Goal: Task Accomplishment & Management: Use online tool/utility

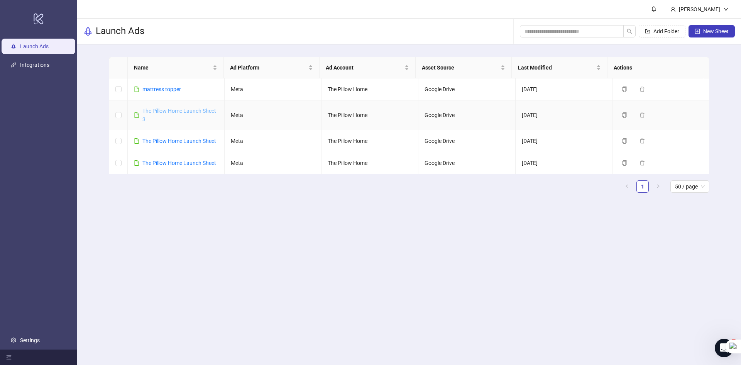
click at [181, 109] on link "The Pillow Home Launch Sheet 3" at bounding box center [179, 115] width 74 height 15
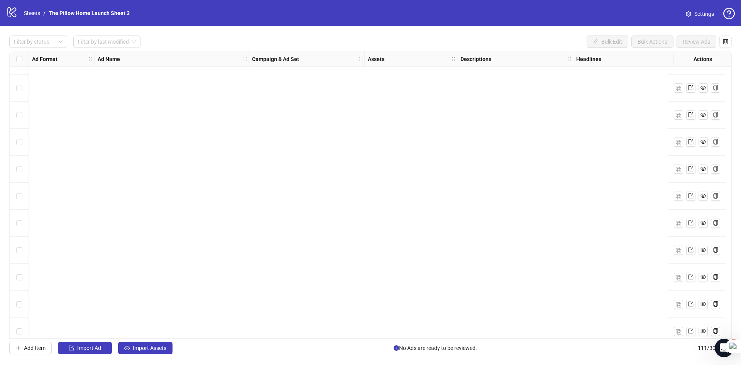
scroll to position [2730, 0]
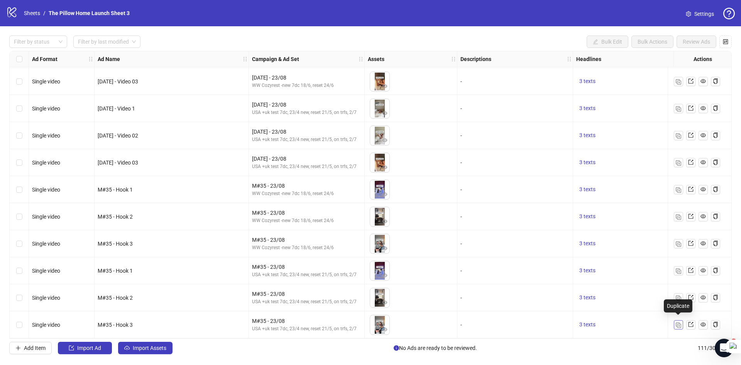
click at [676, 324] on img "button" at bounding box center [678, 324] width 5 height 5
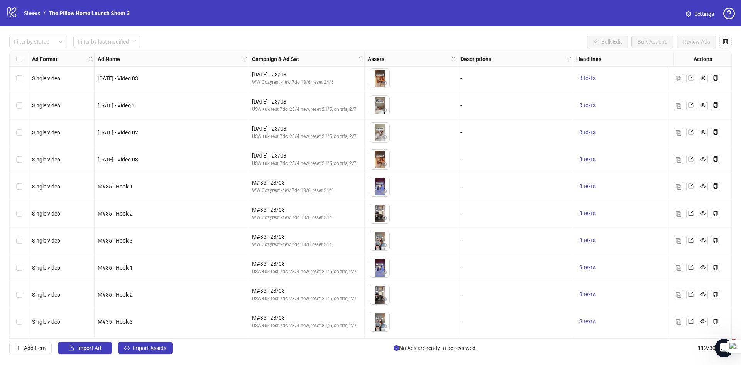
scroll to position [2757, 0]
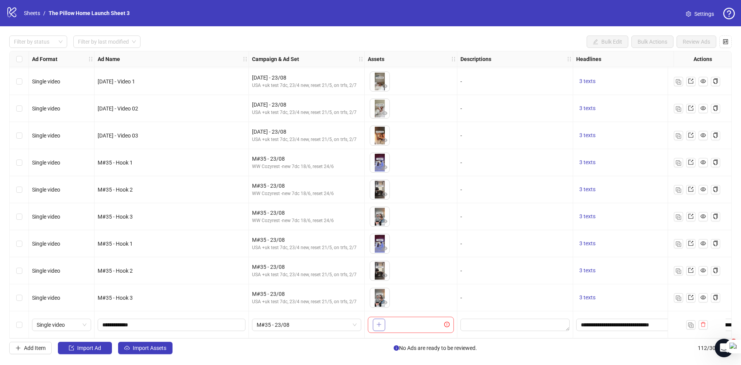
click at [379, 322] on icon "plus" at bounding box center [378, 324] width 0 height 4
click at [296, 321] on span "M#35 - 23/08" at bounding box center [307, 325] width 100 height 12
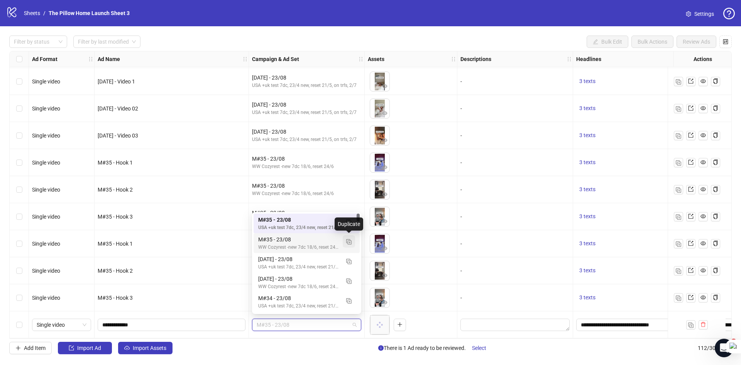
click at [346, 242] on img "button" at bounding box center [348, 241] width 5 height 5
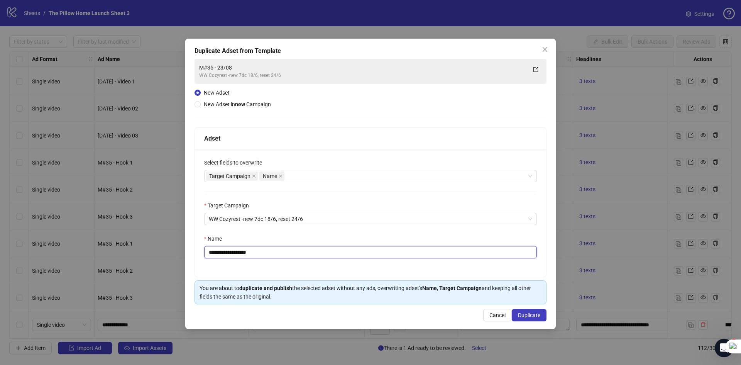
click at [220, 251] on input "**********" at bounding box center [370, 252] width 333 height 12
type input "**********"
click at [524, 314] on span "Duplicate" at bounding box center [529, 315] width 22 height 6
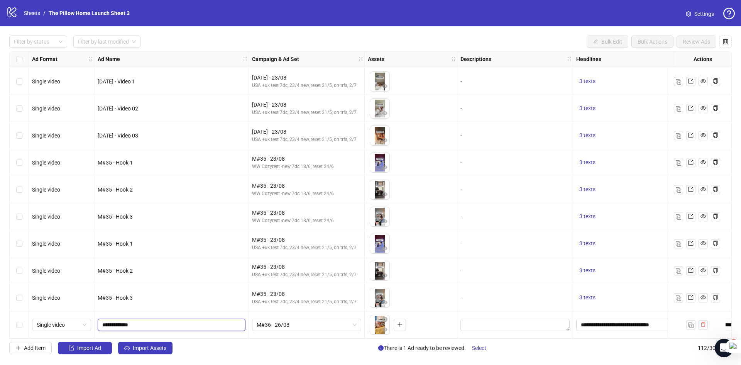
click at [190, 320] on input "**********" at bounding box center [170, 324] width 137 height 8
type input "**********"
click at [144, 350] on span "Import Assets" at bounding box center [150, 348] width 34 height 6
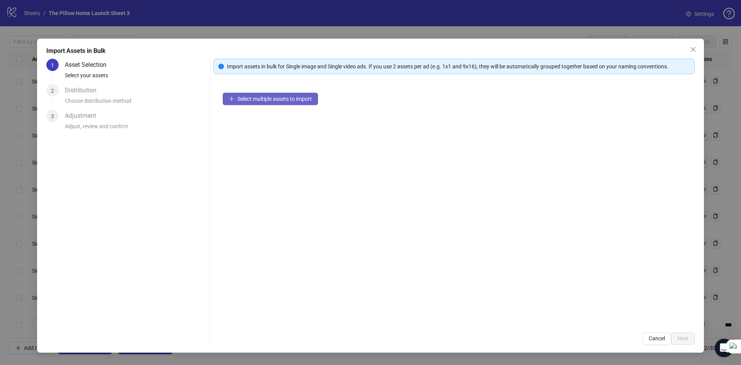
click at [302, 101] on span "Select multiple assets to import" at bounding box center [274, 99] width 74 height 6
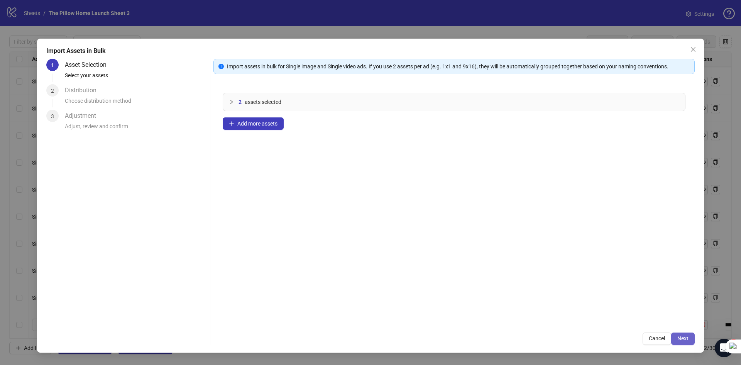
click at [687, 338] on span "Next" at bounding box center [682, 338] width 11 height 6
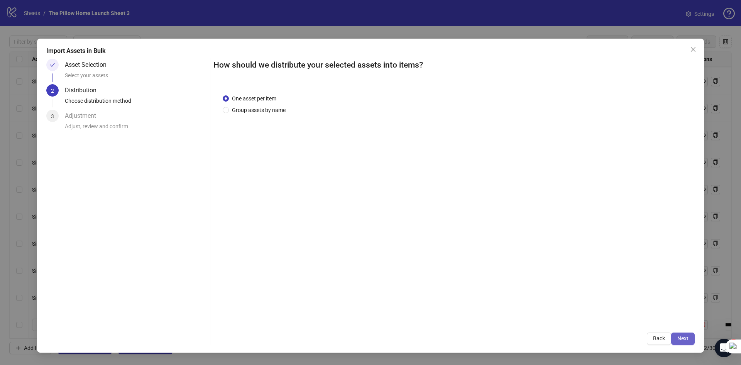
click at [676, 339] on button "Next" at bounding box center [683, 338] width 24 height 12
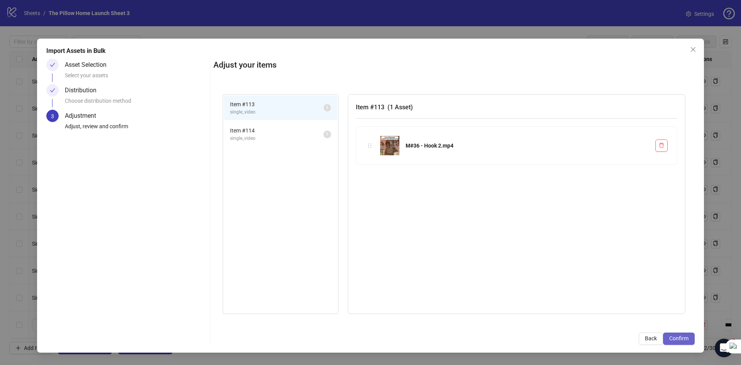
click at [688, 340] on span "Confirm" at bounding box center [678, 338] width 19 height 6
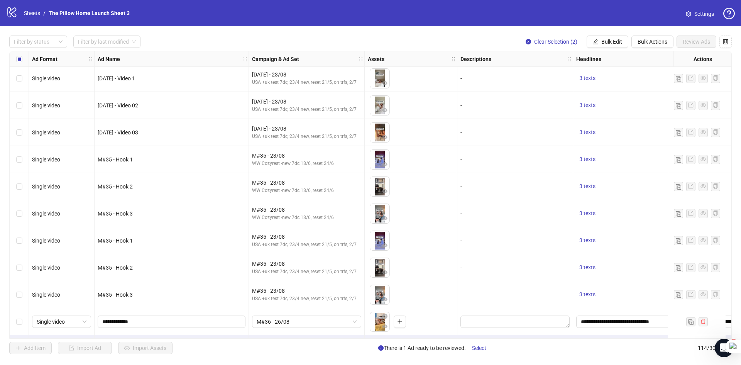
scroll to position [2811, 0]
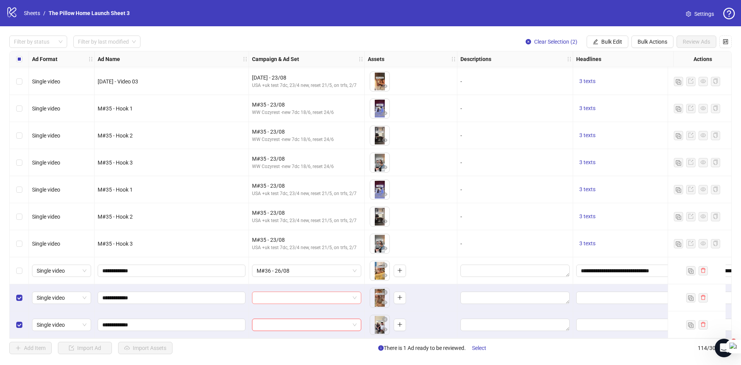
click at [349, 295] on input "search" at bounding box center [303, 298] width 93 height 12
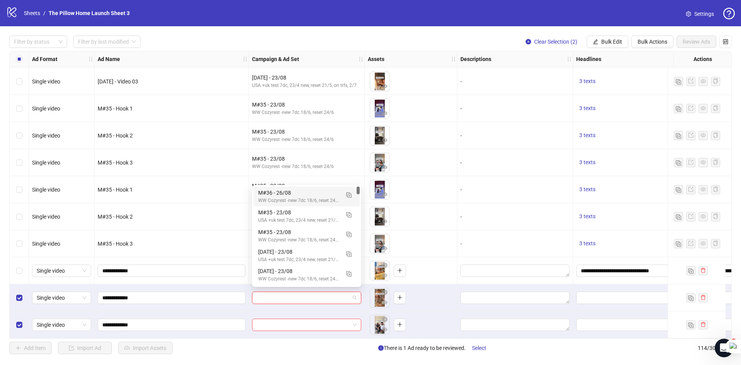
click at [349, 295] on input "search" at bounding box center [303, 298] width 93 height 12
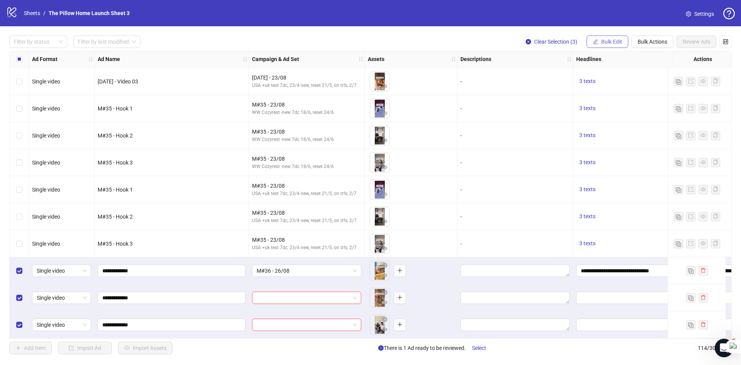
click at [613, 39] on span "Bulk Edit" at bounding box center [611, 42] width 21 height 6
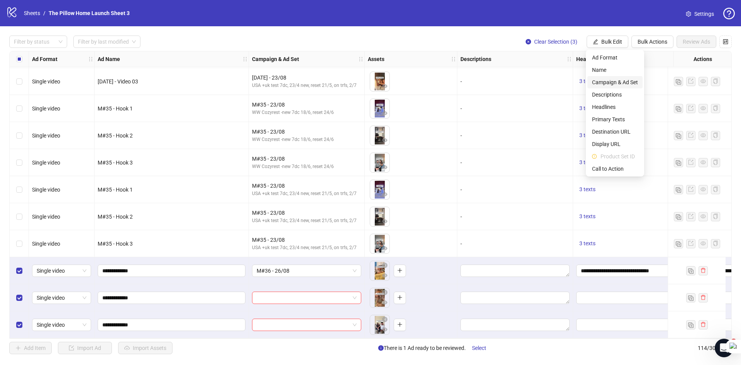
click at [610, 84] on span "Campaign & Ad Set" at bounding box center [615, 82] width 46 height 8
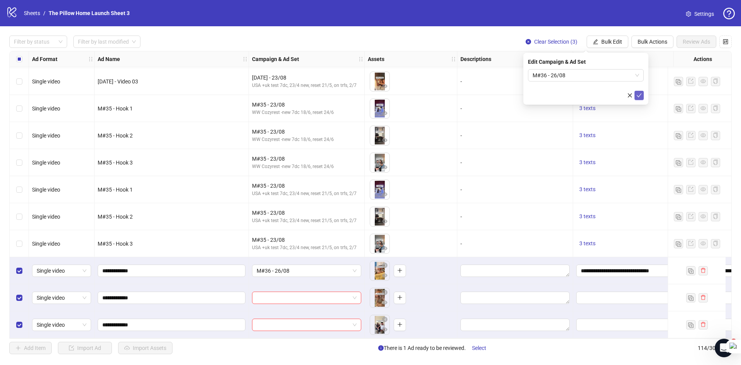
click at [637, 97] on icon "check" at bounding box center [638, 95] width 5 height 5
click at [333, 268] on span "M#36 - 26/08" at bounding box center [307, 271] width 100 height 12
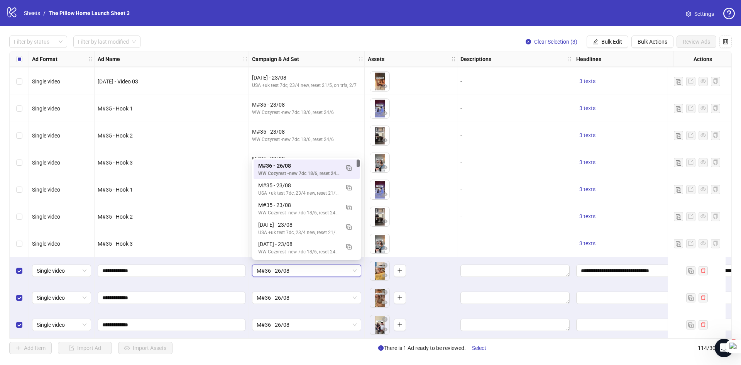
click at [333, 268] on span "M#36 - 26/08" at bounding box center [307, 271] width 100 height 12
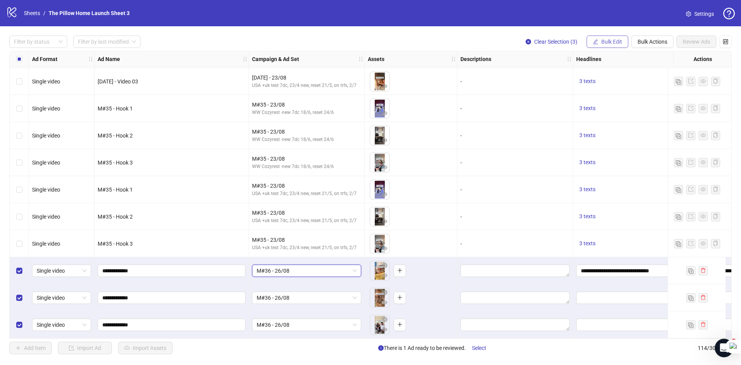
click at [609, 44] on button "Bulk Edit" at bounding box center [607, 41] width 42 height 12
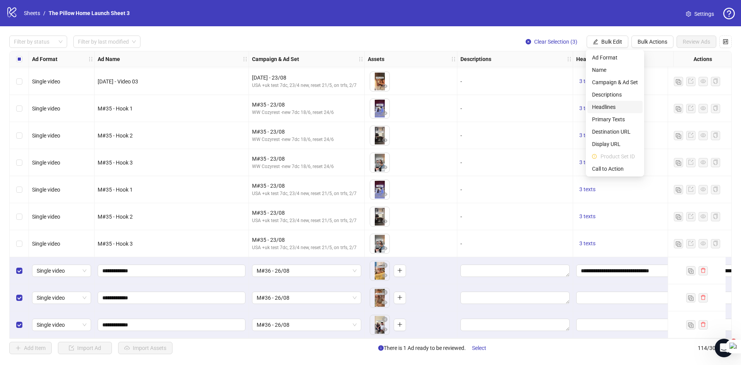
click at [612, 104] on span "Headlines" at bounding box center [615, 107] width 46 height 8
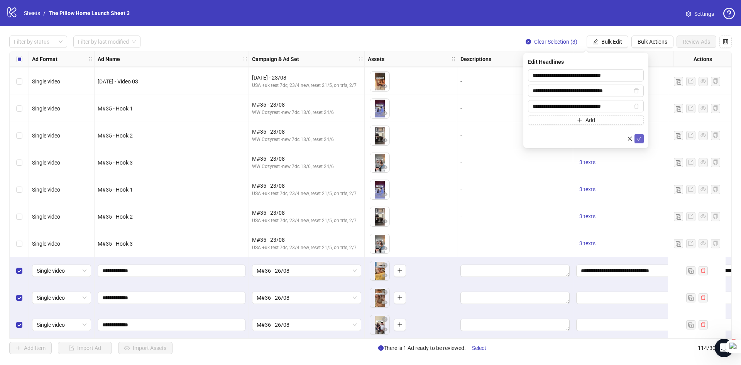
click at [642, 141] on button "submit" at bounding box center [638, 138] width 9 height 9
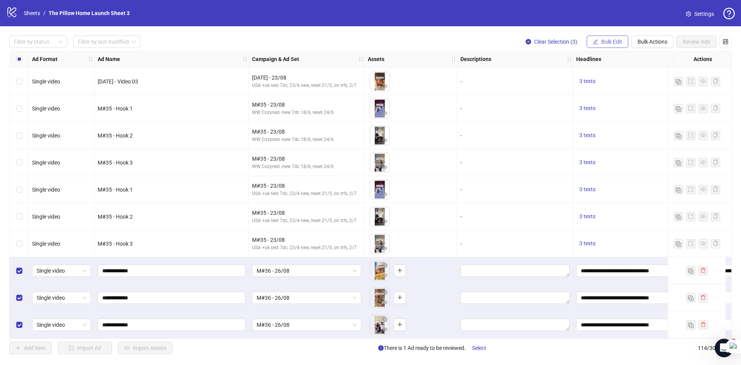
click at [606, 39] on span "Bulk Edit" at bounding box center [611, 42] width 21 height 6
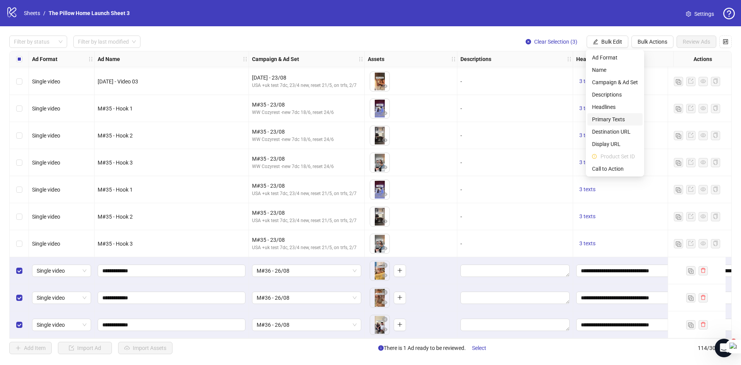
click at [606, 117] on span "Primary Texts" at bounding box center [615, 119] width 46 height 8
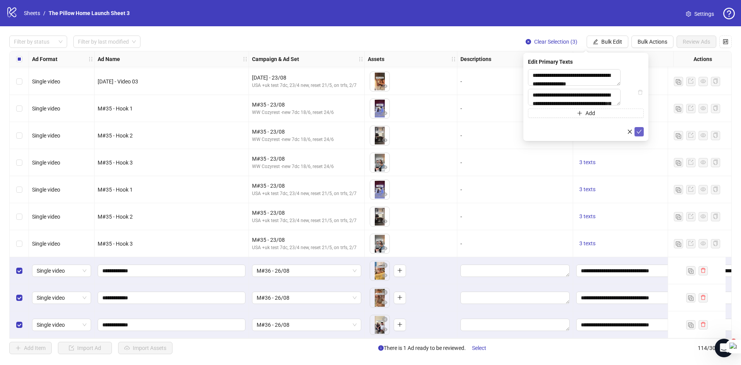
drag, startPoint x: 640, startPoint y: 138, endPoint x: 628, endPoint y: 98, distance: 42.5
click at [640, 134] on icon "check" at bounding box center [638, 131] width 5 height 5
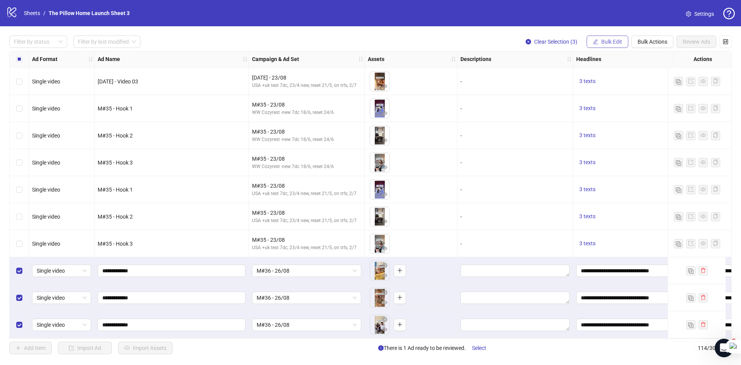
drag, startPoint x: 609, startPoint y: 43, endPoint x: 606, endPoint y: 103, distance: 60.2
click at [608, 43] on span "Bulk Edit" at bounding box center [611, 42] width 21 height 6
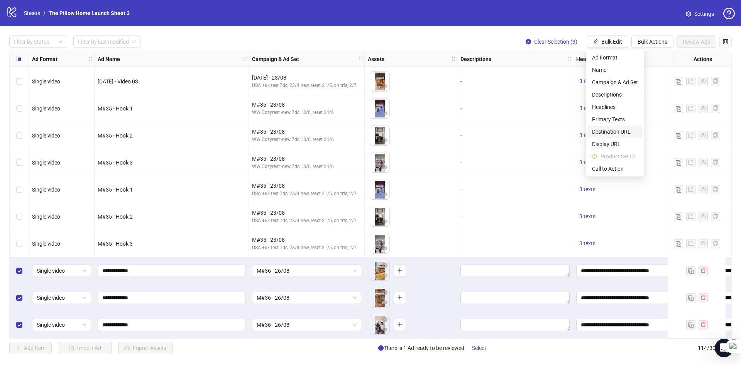
click at [601, 129] on span "Destination URL" at bounding box center [615, 131] width 46 height 8
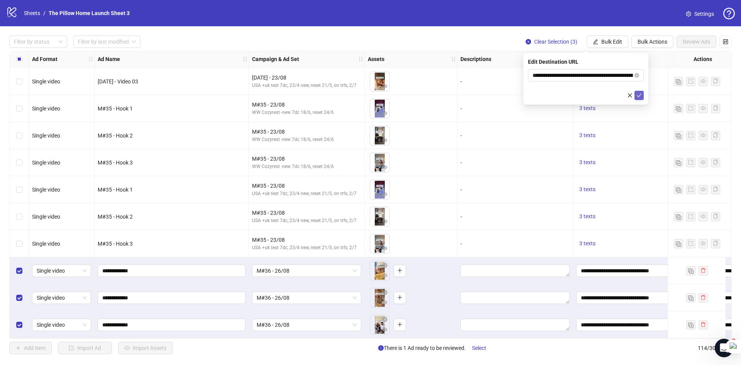
click at [638, 96] on icon "check" at bounding box center [639, 95] width 5 height 4
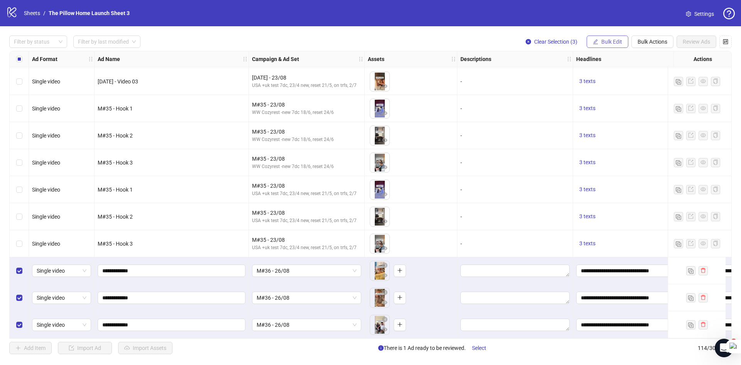
click at [605, 39] on span "Bulk Edit" at bounding box center [611, 42] width 21 height 6
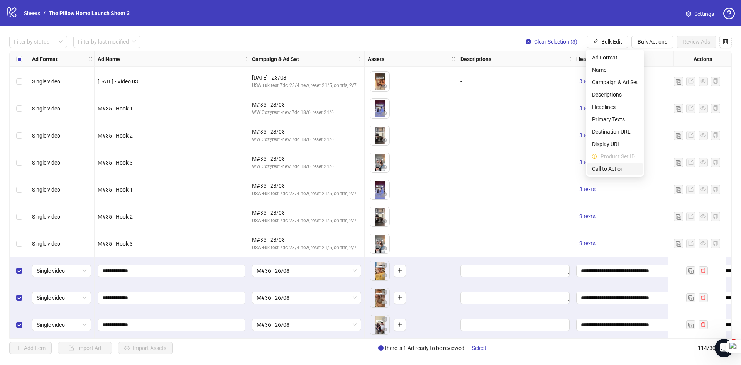
click at [595, 171] on span "Call to Action" at bounding box center [615, 168] width 46 height 8
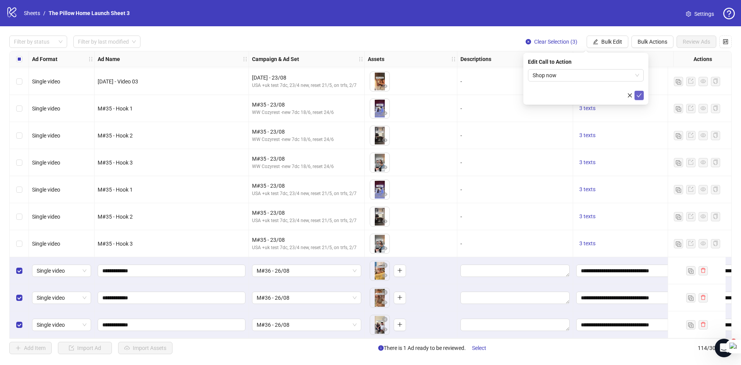
click at [640, 91] on button "submit" at bounding box center [638, 95] width 9 height 9
click at [324, 295] on span "M#36 - 26/08" at bounding box center [307, 298] width 100 height 12
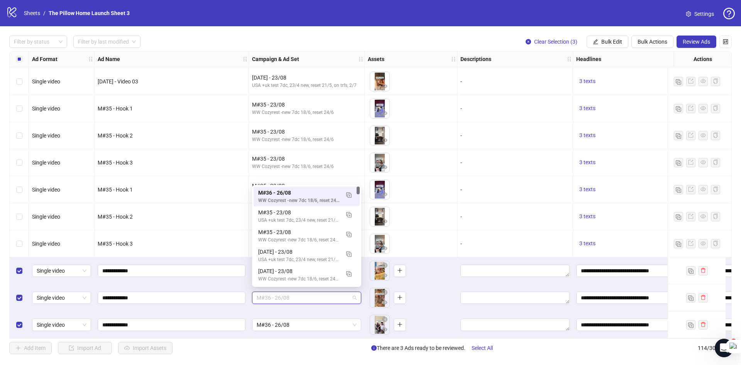
click at [324, 295] on span "M#36 - 26/08" at bounding box center [307, 298] width 100 height 12
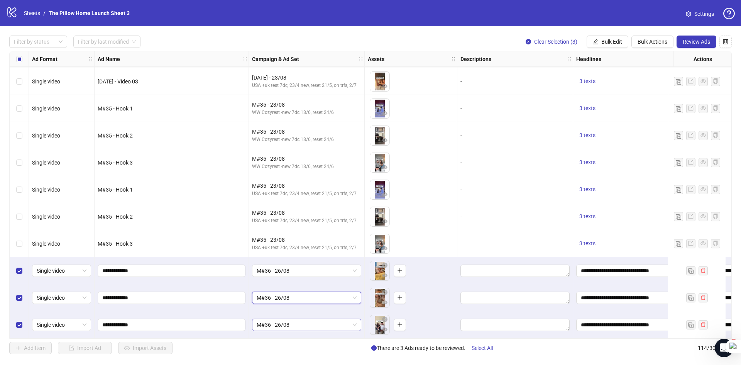
click at [317, 326] on span "M#36 - 26/08" at bounding box center [307, 325] width 100 height 12
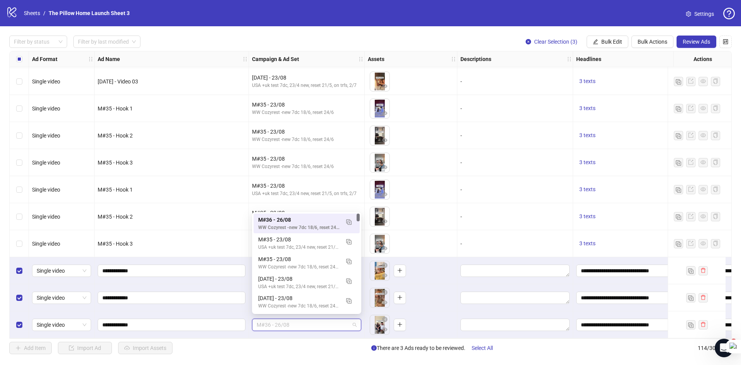
click at [317, 326] on span "M#36 - 26/08" at bounding box center [307, 325] width 100 height 12
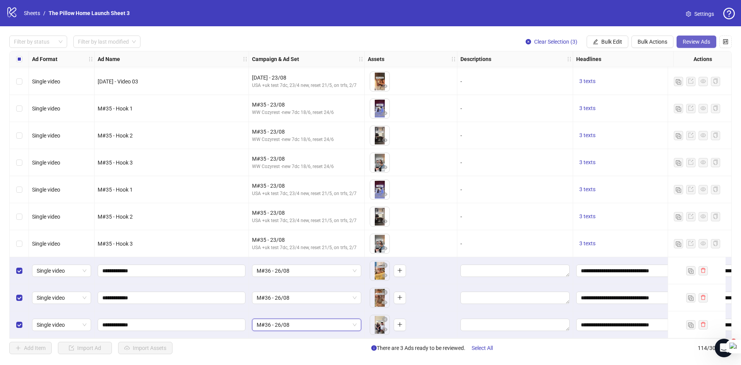
click at [684, 36] on button "Review Ads" at bounding box center [696, 41] width 40 height 12
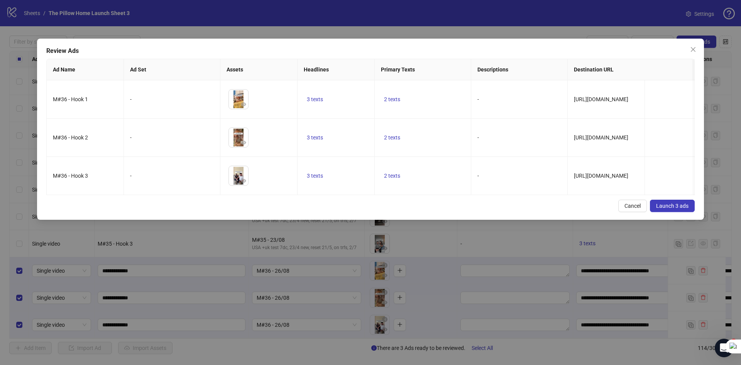
click at [671, 205] on button "Launch 3 ads" at bounding box center [672, 205] width 45 height 12
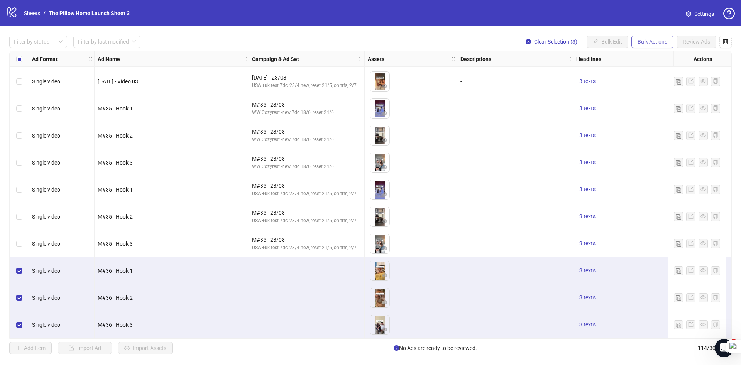
click at [643, 39] on span "Bulk Actions" at bounding box center [652, 42] width 30 height 6
click at [654, 81] on span "Duplicate with assets" at bounding box center [663, 82] width 53 height 8
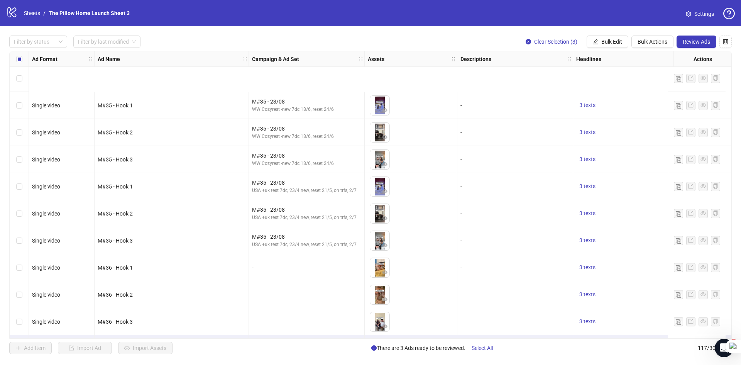
scroll to position [2892, 0]
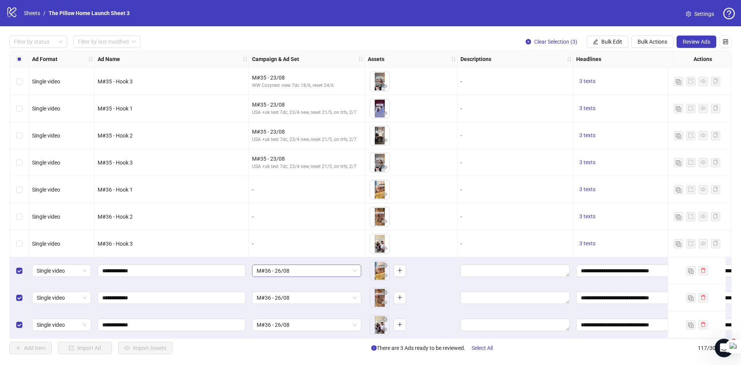
click at [318, 265] on span "M#36 - 26/08" at bounding box center [307, 271] width 100 height 12
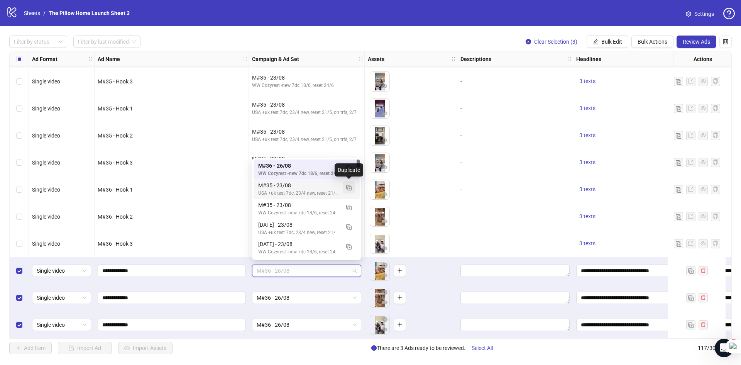
click at [350, 189] on img "button" at bounding box center [348, 187] width 5 height 5
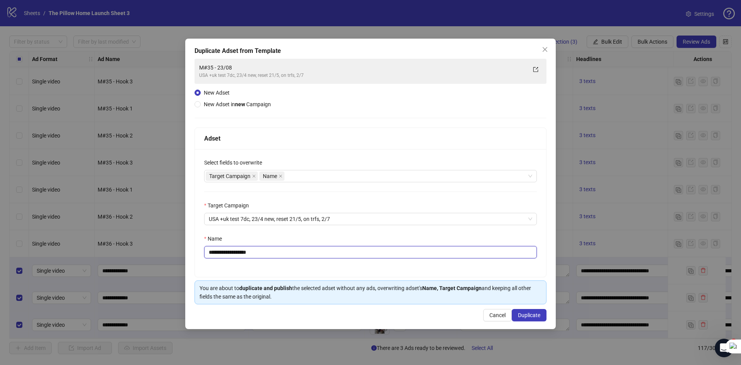
click at [221, 249] on input "**********" at bounding box center [370, 252] width 333 height 12
type input "**********"
click at [539, 313] on span "Duplicate" at bounding box center [529, 315] width 22 height 6
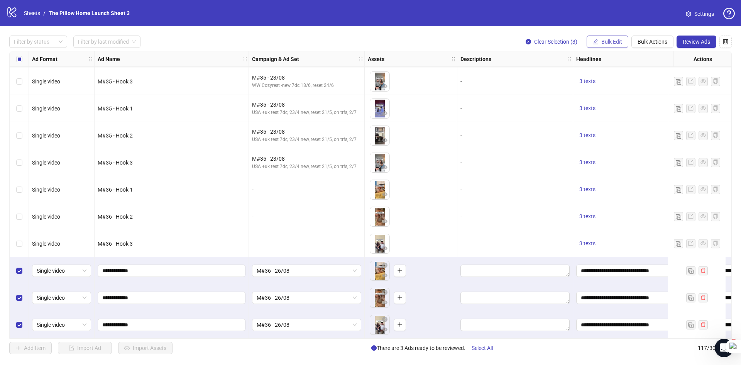
click at [605, 43] on span "Bulk Edit" at bounding box center [611, 42] width 21 height 6
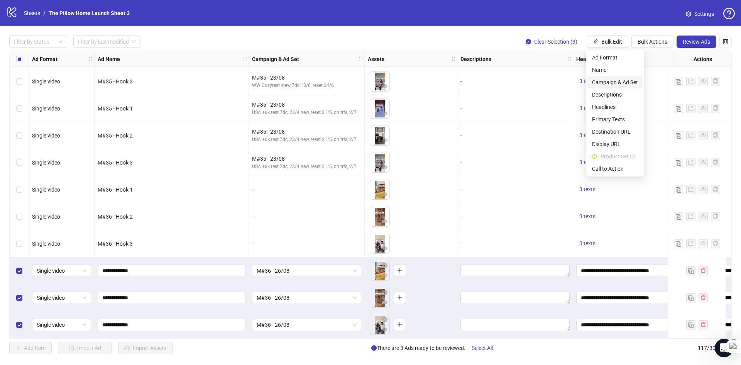
click at [605, 84] on span "Campaign & Ad Set" at bounding box center [615, 82] width 46 height 8
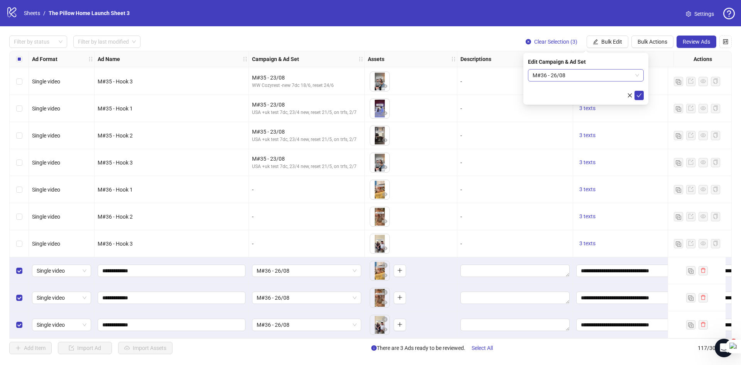
click at [563, 75] on span "M#36 - 26/08" at bounding box center [585, 75] width 106 height 12
click at [639, 95] on icon "check" at bounding box center [638, 95] width 5 height 5
click at [296, 321] on span "M#36 - 26/08" at bounding box center [307, 325] width 100 height 12
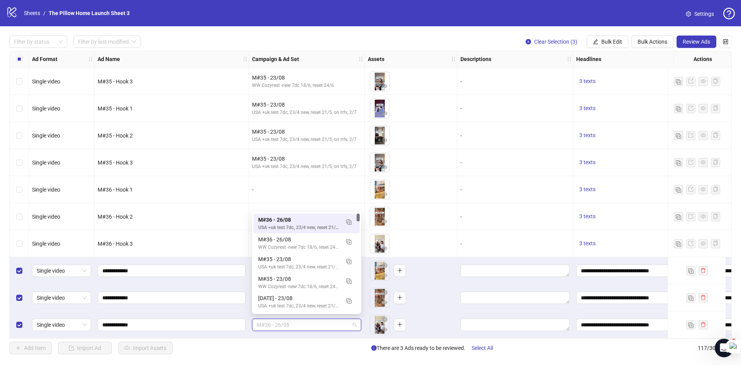
click at [296, 321] on span "M#36 - 26/08" at bounding box center [307, 325] width 100 height 12
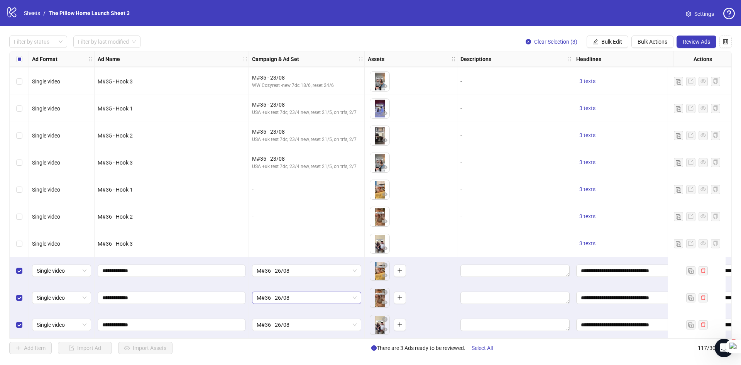
drag, startPoint x: 287, startPoint y: 304, endPoint x: 283, endPoint y: 294, distance: 11.1
click at [287, 304] on div "M#36 - 26/08" at bounding box center [307, 297] width 116 height 27
click at [283, 294] on span "M#36 - 26/08" at bounding box center [307, 298] width 100 height 12
click at [290, 267] on span "M#36 - 26/08" at bounding box center [307, 271] width 100 height 12
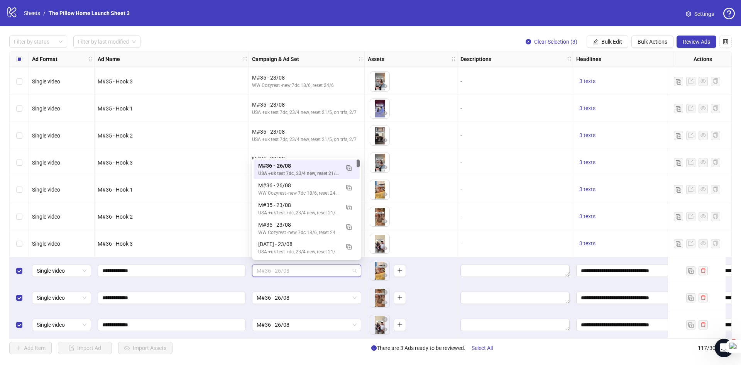
click at [290, 267] on span "M#36 - 26/08" at bounding box center [307, 271] width 100 height 12
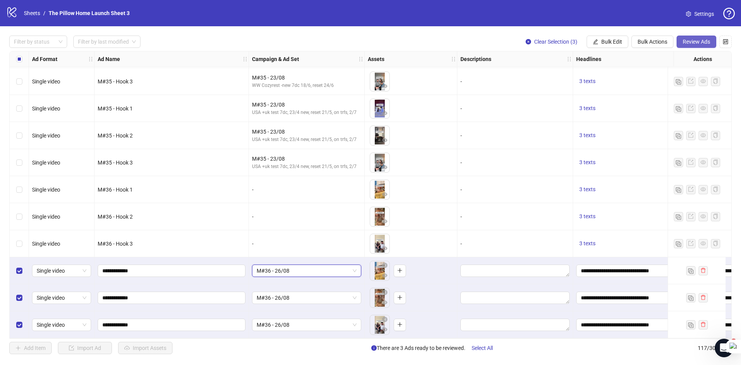
click at [689, 39] on span "Review Ads" at bounding box center [695, 42] width 27 height 6
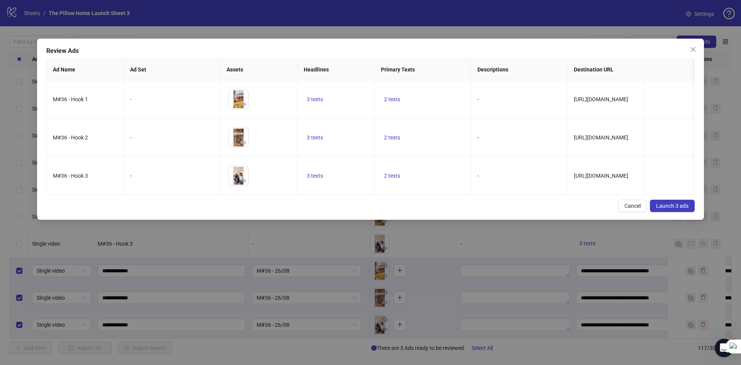
click at [673, 209] on span "Launch 3 ads" at bounding box center [672, 206] width 32 height 6
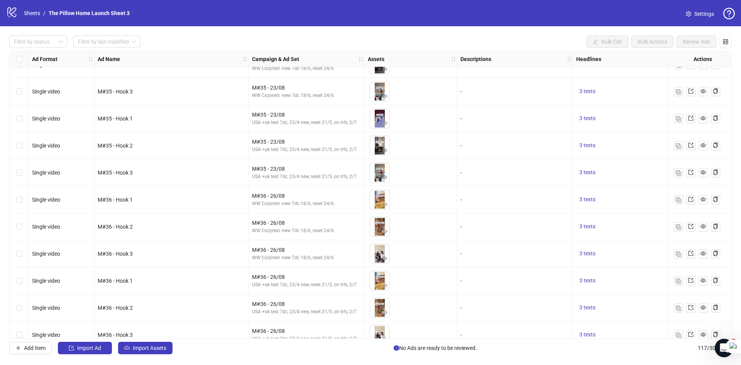
scroll to position [2892, 0]
